Goal: Transaction & Acquisition: Purchase product/service

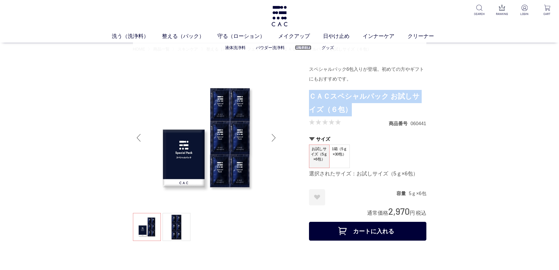
click at [306, 50] on link "泡洗顔料" at bounding box center [303, 47] width 16 height 5
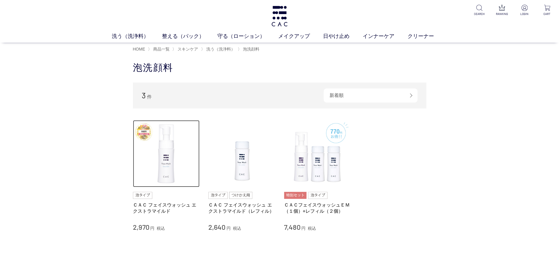
click at [166, 147] on img at bounding box center [166, 153] width 67 height 67
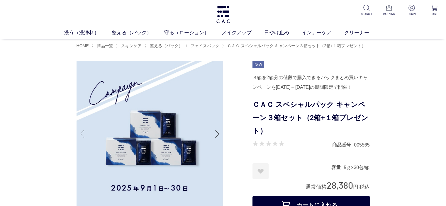
click at [227, 16] on img at bounding box center [223, 14] width 15 height 17
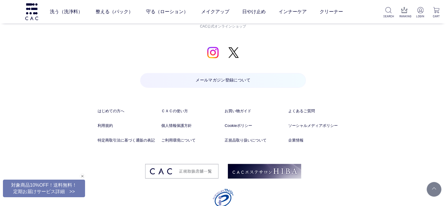
scroll to position [3079, 0]
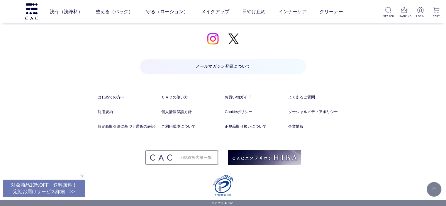
click at [191, 156] on img at bounding box center [181, 157] width 73 height 15
